Goal: Task Accomplishment & Management: Manage account settings

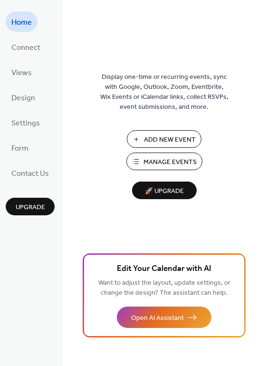
click at [145, 159] on span "Manage Events" at bounding box center [169, 162] width 53 height 10
click at [30, 72] on span "Views" at bounding box center [21, 73] width 20 height 15
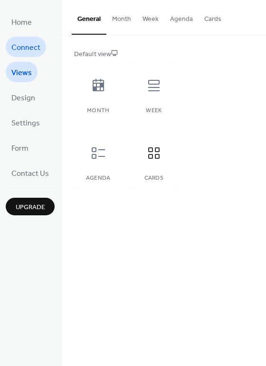
click at [34, 47] on span "Connect" at bounding box center [25, 47] width 29 height 15
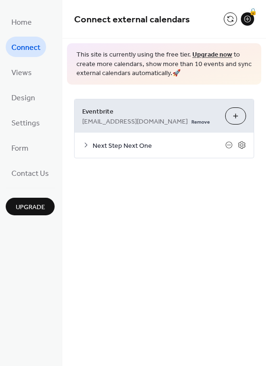
click at [89, 145] on icon at bounding box center [86, 145] width 8 height 8
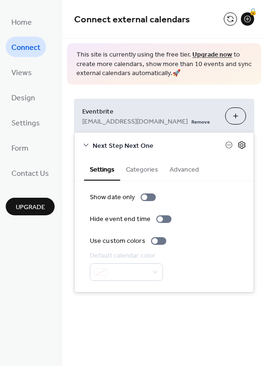
click at [242, 147] on icon at bounding box center [241, 145] width 9 height 9
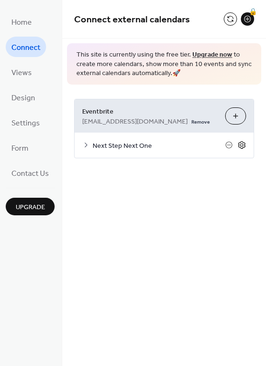
click at [242, 147] on icon at bounding box center [241, 145] width 9 height 9
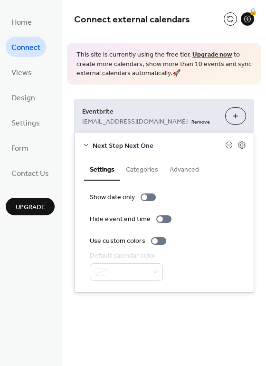
click at [189, 174] on button "Advanced" at bounding box center [184, 169] width 41 height 22
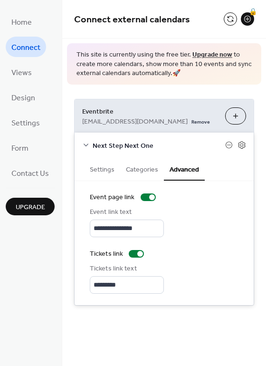
click at [142, 170] on button "Categories" at bounding box center [142, 169] width 44 height 22
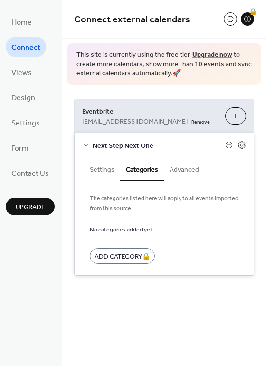
click at [102, 167] on button "Settings" at bounding box center [102, 169] width 36 height 22
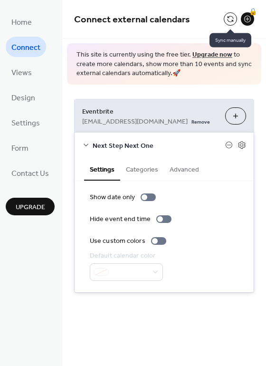
click at [226, 19] on button at bounding box center [230, 18] width 13 height 13
